Goal: Task Accomplishment & Management: Manage account settings

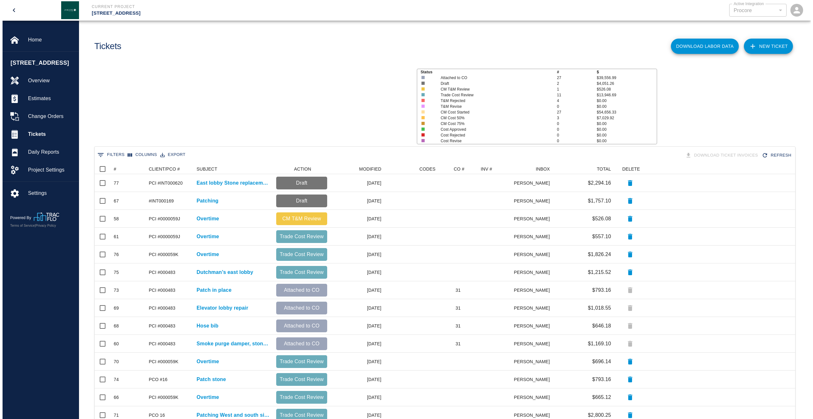
scroll to position [362, 696]
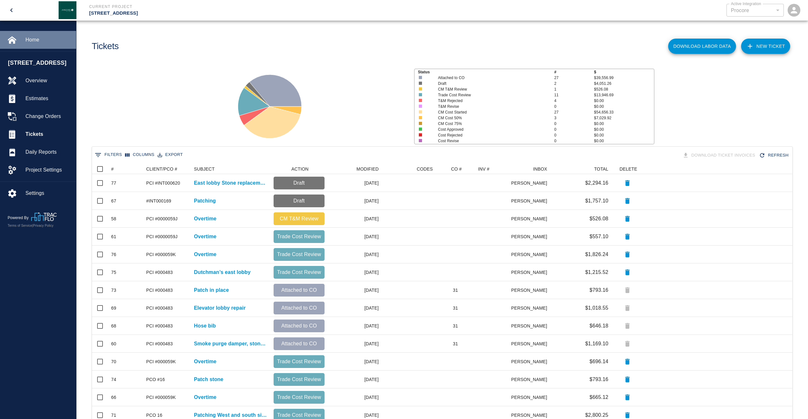
click at [31, 37] on span "Home" at bounding box center [48, 40] width 46 height 8
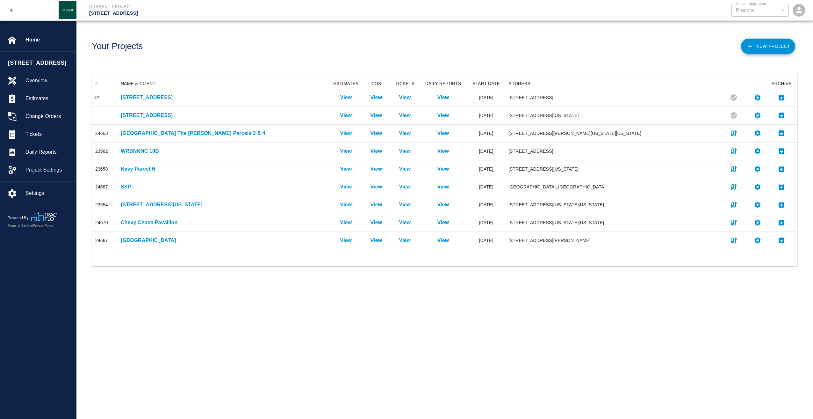
scroll to position [166, 700]
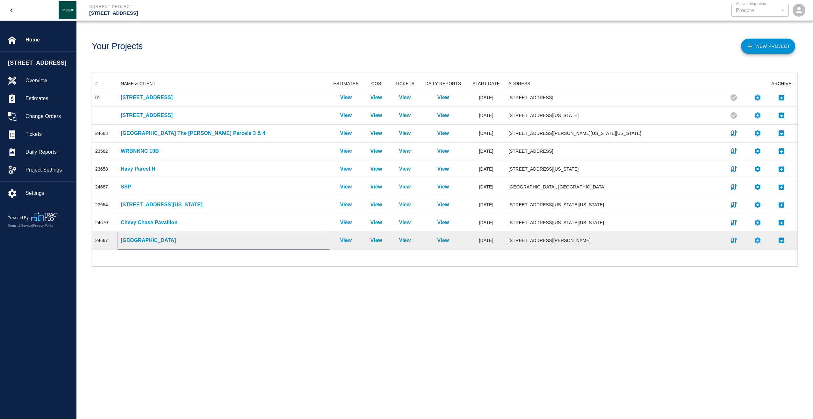
click at [133, 240] on p "[GEOGRAPHIC_DATA]" at bounding box center [224, 240] width 206 height 8
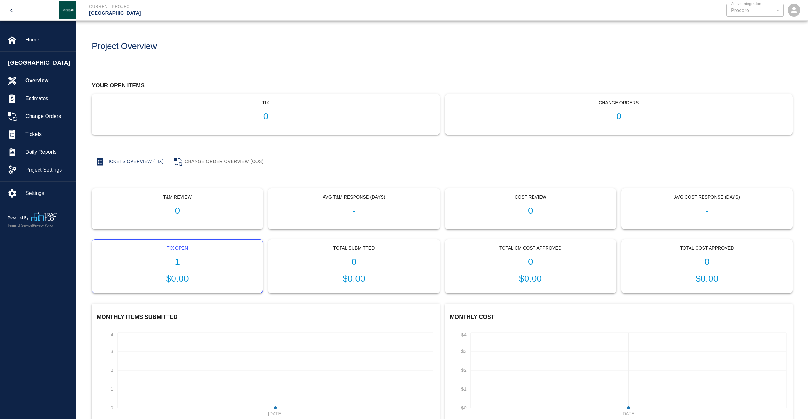
click at [177, 261] on h1 "1" at bounding box center [177, 261] width 161 height 11
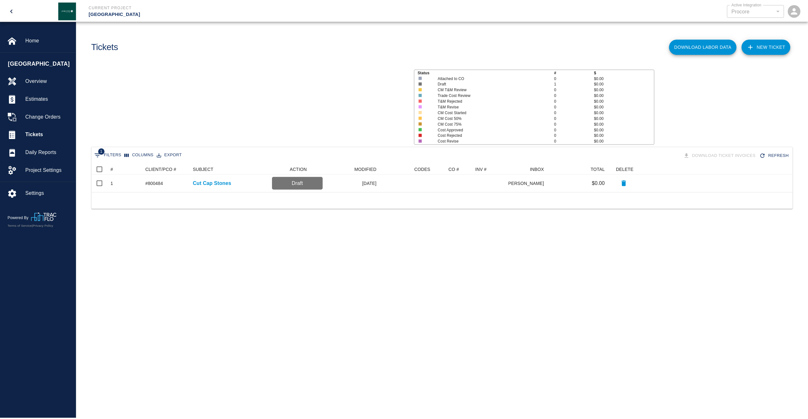
scroll to position [23, 700]
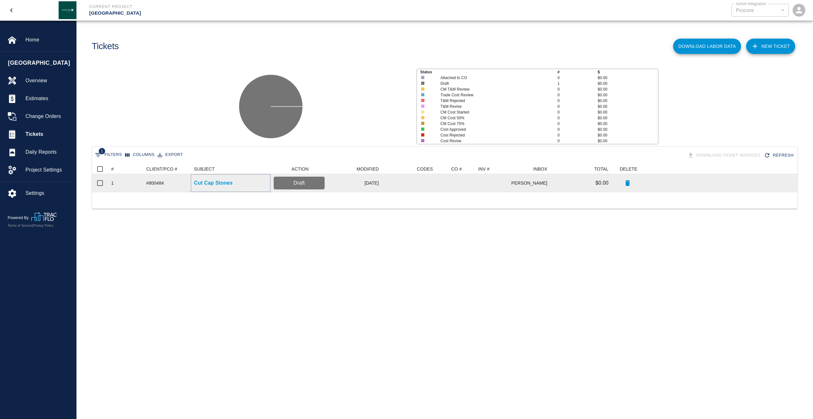
click at [216, 183] on p "Cut Cap Stones" at bounding box center [213, 183] width 39 height 8
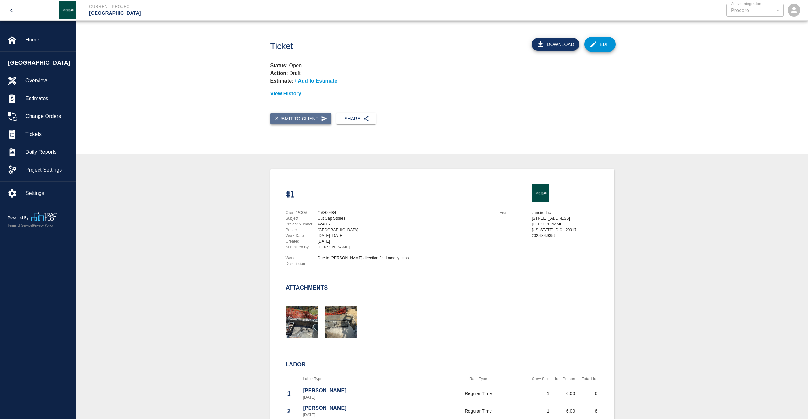
click at [322, 119] on icon "button" at bounding box center [324, 118] width 5 height 5
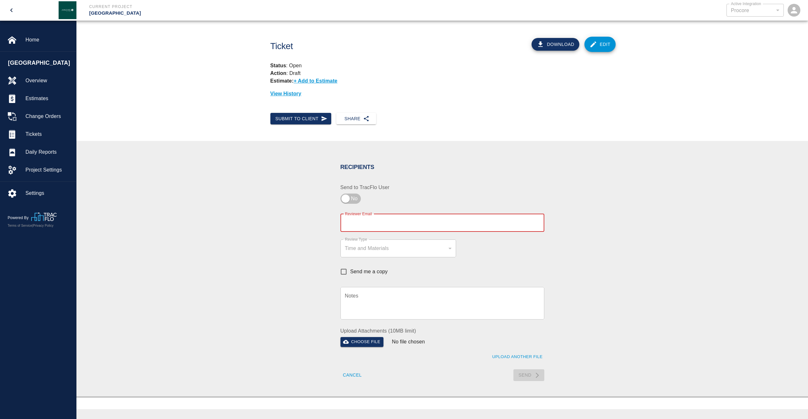
click at [511, 220] on input "Reviewer Email" at bounding box center [442, 223] width 204 height 18
click at [596, 218] on div "Recipients Send to TracFlo User Reviewer Email Reviewer Email Review Type Time …" at bounding box center [442, 268] width 344 height 225
click at [314, 118] on button "Submit to Client" at bounding box center [300, 119] width 61 height 12
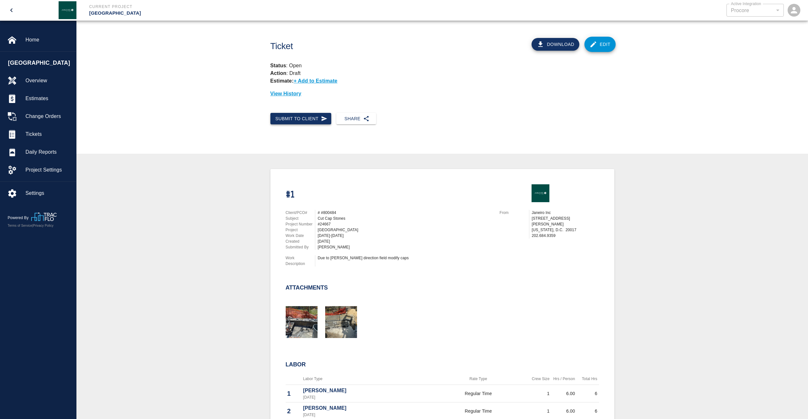
click at [314, 118] on button "Submit to Client" at bounding box center [300, 119] width 61 height 12
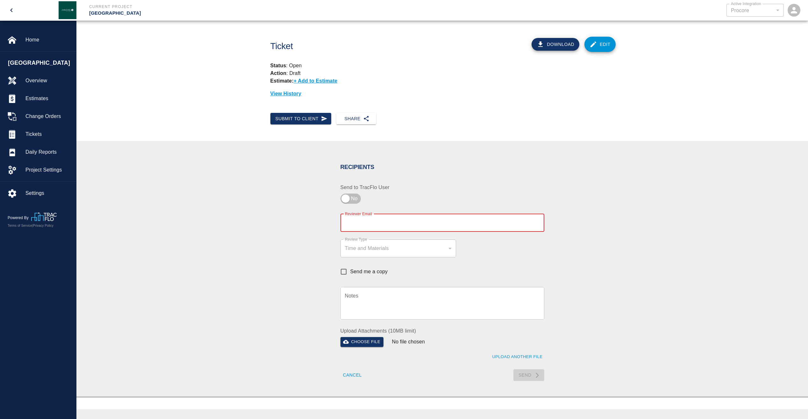
click at [464, 224] on input "Reviewer Email" at bounding box center [442, 223] width 204 height 18
click at [350, 196] on input "checkbox" at bounding box center [346, 198] width 46 height 15
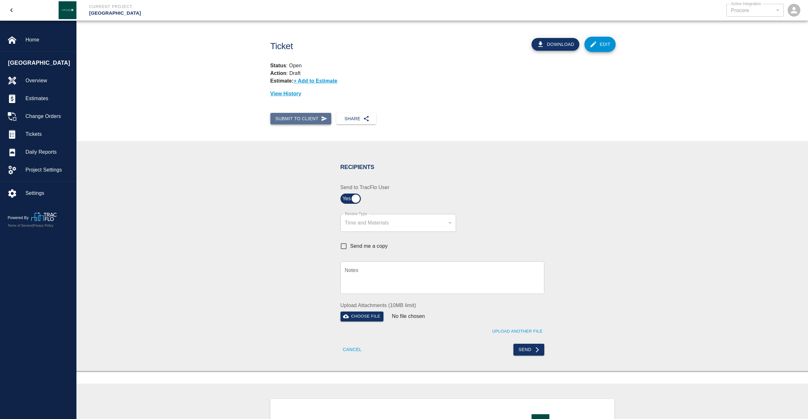
click at [308, 118] on button "Submit to Client" at bounding box center [300, 119] width 61 height 12
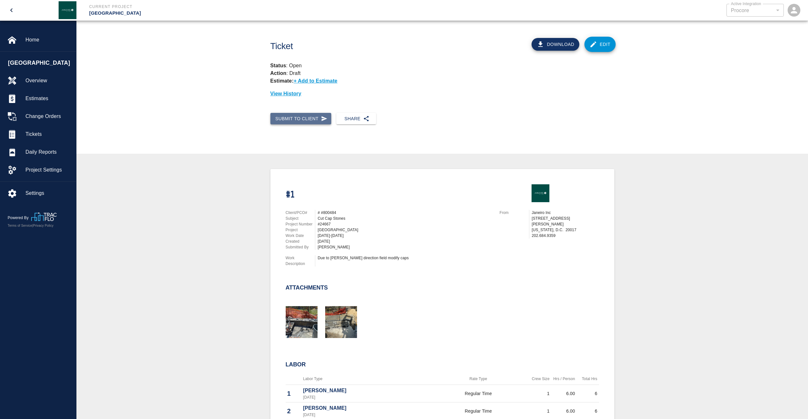
click at [322, 120] on icon "button" at bounding box center [324, 118] width 5 height 5
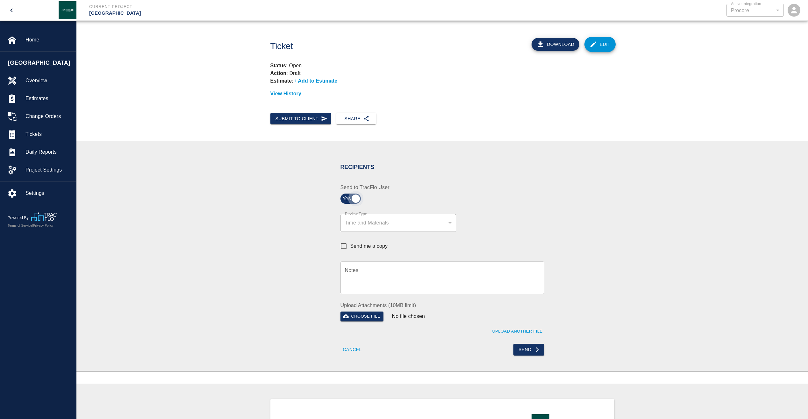
click at [356, 196] on input "checkbox" at bounding box center [356, 198] width 46 height 15
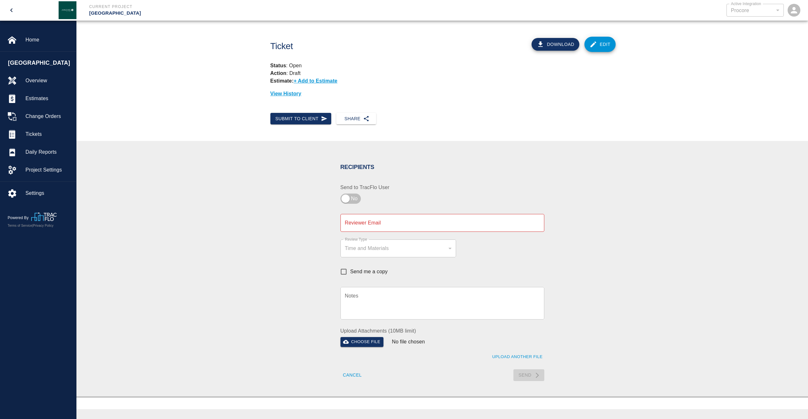
click at [522, 222] on input "Reviewer Email" at bounding box center [442, 223] width 204 height 18
click at [531, 174] on div "Recipients" at bounding box center [438, 163] width 211 height 25
click at [350, 197] on input "checkbox" at bounding box center [346, 198] width 46 height 15
checkbox input "true"
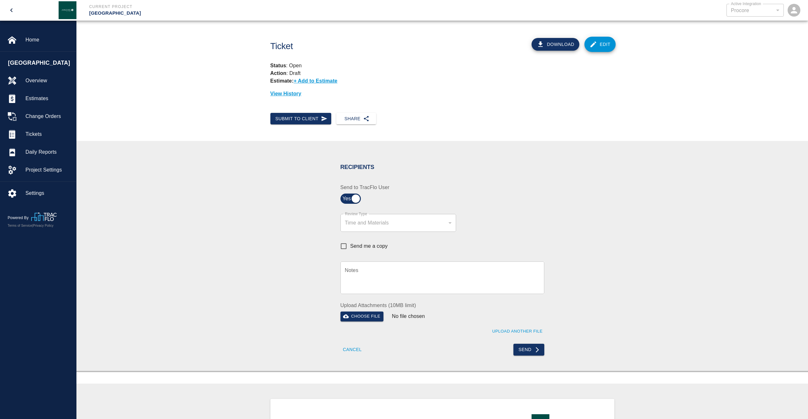
click at [262, 206] on div "Recipients Send to TracFlo User Review Type Time and Materials tm Review Type S…" at bounding box center [442, 256] width 732 height 230
click at [24, 167] on div at bounding box center [17, 169] width 18 height 9
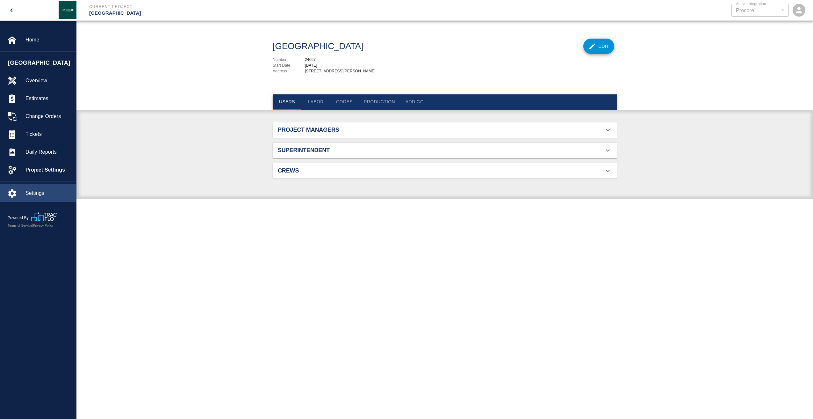
scroll to position [41, 329]
click at [29, 188] on div "Settings" at bounding box center [38, 193] width 76 height 18
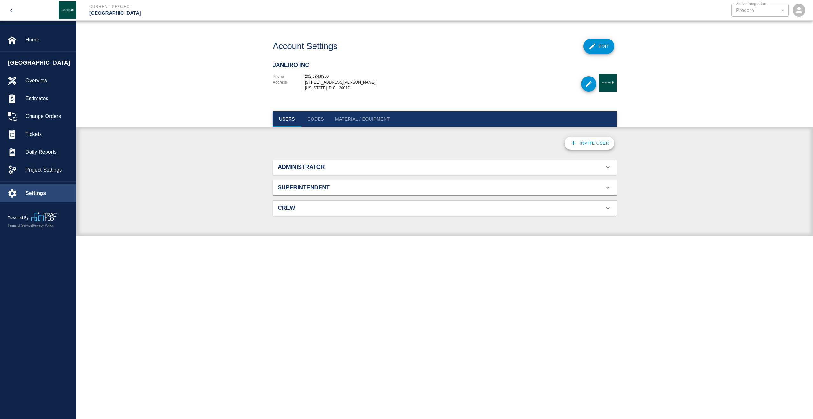
scroll to position [41, 329]
click at [605, 167] on icon at bounding box center [608, 167] width 8 height 8
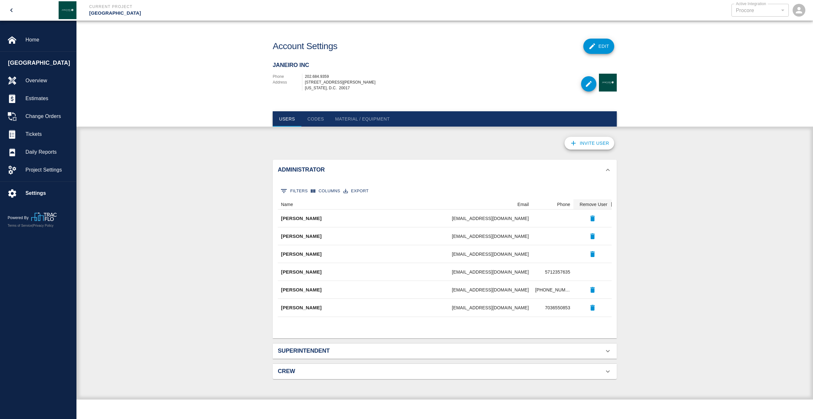
click at [195, 179] on div "Invite User Administrator 0 Filters Columns Export Name Email Phone Remove User…" at bounding box center [444, 266] width 736 height 265
click at [440, 152] on div "Invite User" at bounding box center [445, 143] width 344 height 18
click at [233, 269] on div "Invite User Administrator 0 Filters Columns Export Name Email Phone Remove User…" at bounding box center [444, 266] width 736 height 265
click at [337, 353] on h2 "Superintendent" at bounding box center [332, 350] width 109 height 7
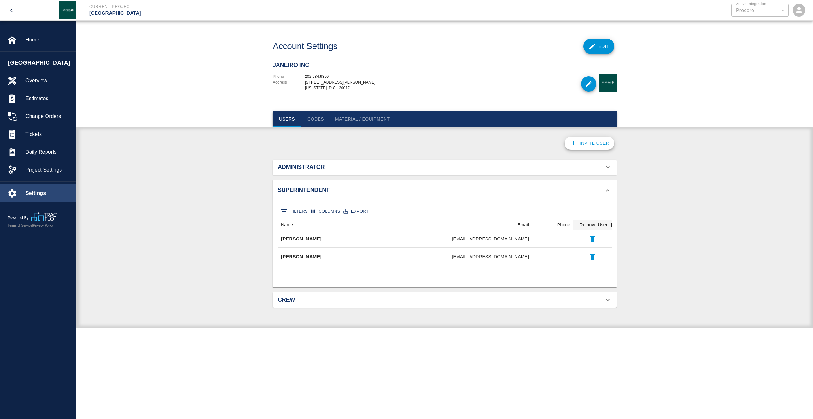
click at [32, 192] on span "Settings" at bounding box center [48, 193] width 46 height 8
click at [62, 170] on span "Project Settings" at bounding box center [48, 170] width 46 height 8
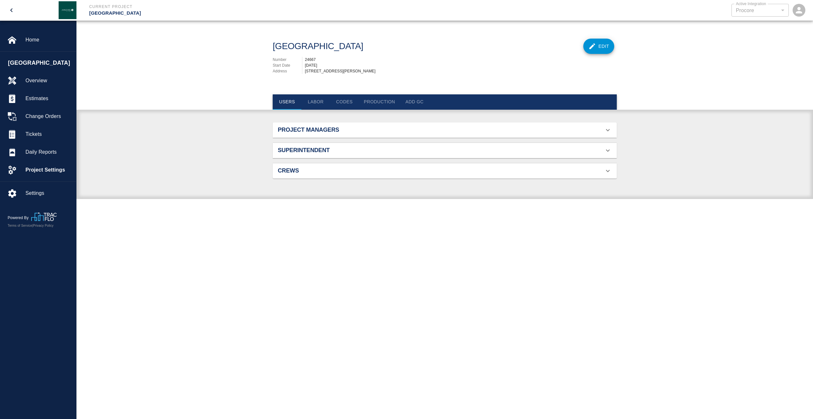
scroll to position [41, 329]
click at [408, 107] on button "Add GC" at bounding box center [414, 101] width 29 height 15
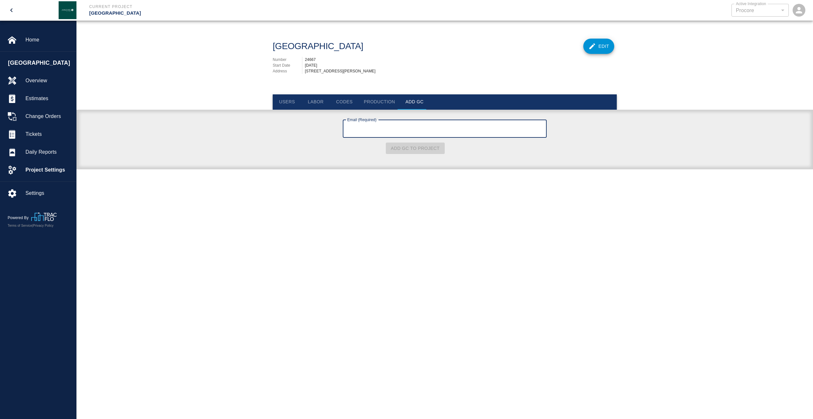
click at [242, 210] on main "JHU Student Center Edit Number 24667 Start Date [DATE] Address [STREET_ADDRESS]…" at bounding box center [444, 209] width 736 height 419
click at [11, 11] on icon "open drawer" at bounding box center [11, 10] width 2 height 4
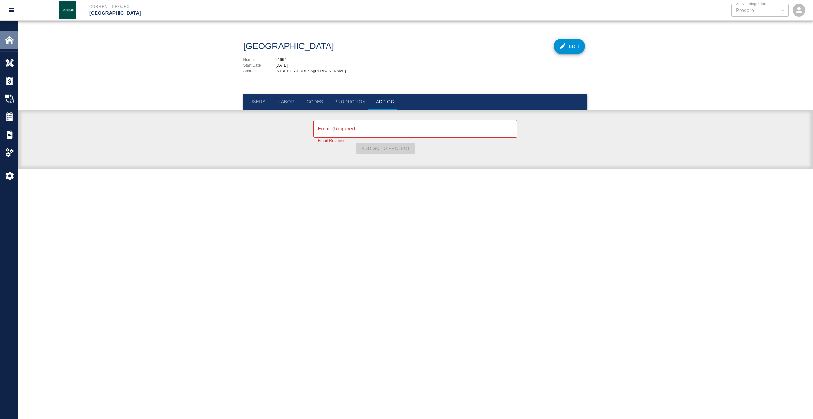
click at [9, 41] on img at bounding box center [9, 39] width 9 height 9
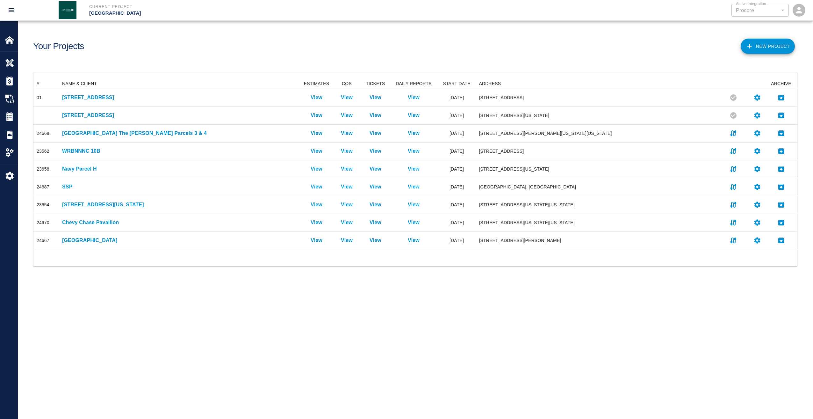
scroll to position [166, 759]
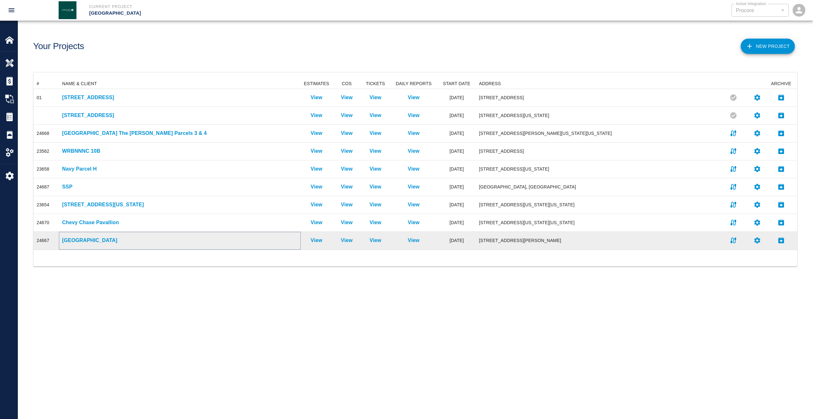
click at [92, 239] on p "[GEOGRAPHIC_DATA]" at bounding box center [179, 240] width 235 height 8
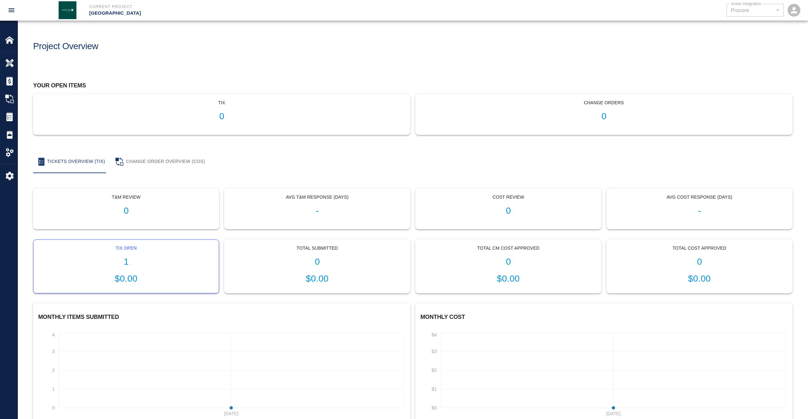
click at [126, 260] on h1 "1" at bounding box center [126, 261] width 175 height 11
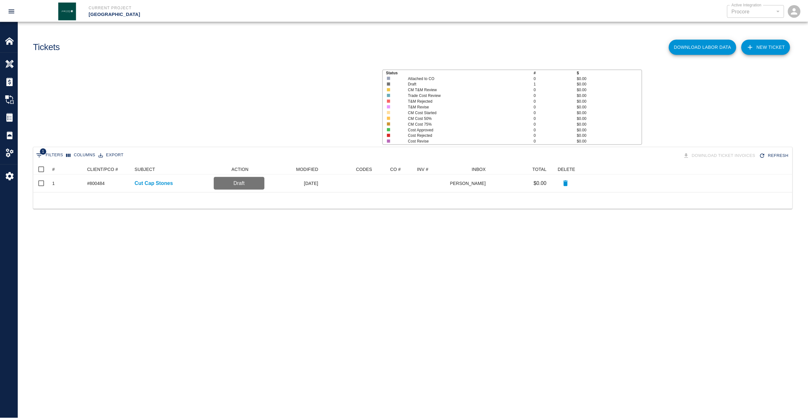
scroll to position [23, 759]
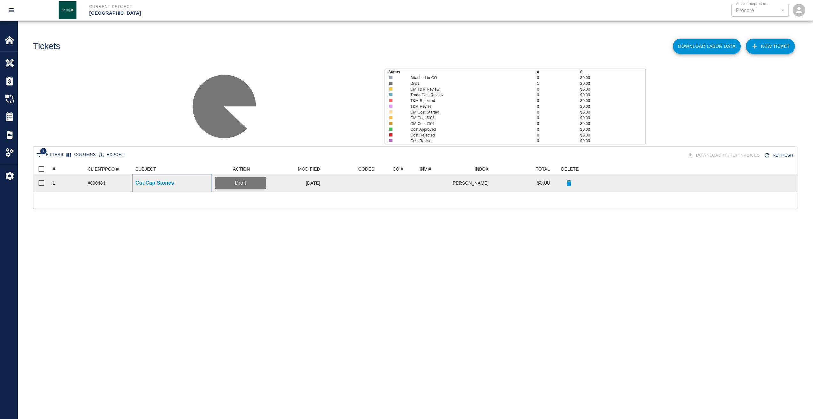
click at [154, 179] on p "Cut Cap Stones" at bounding box center [154, 183] width 39 height 8
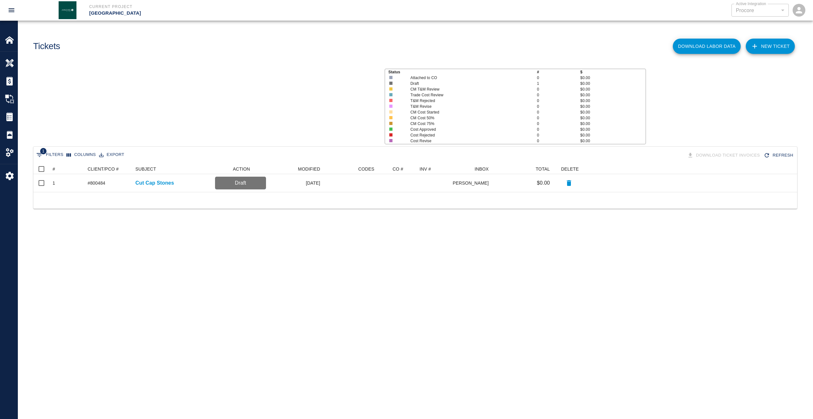
scroll to position [23, 759]
